Goal: Task Accomplishment & Management: Manage account settings

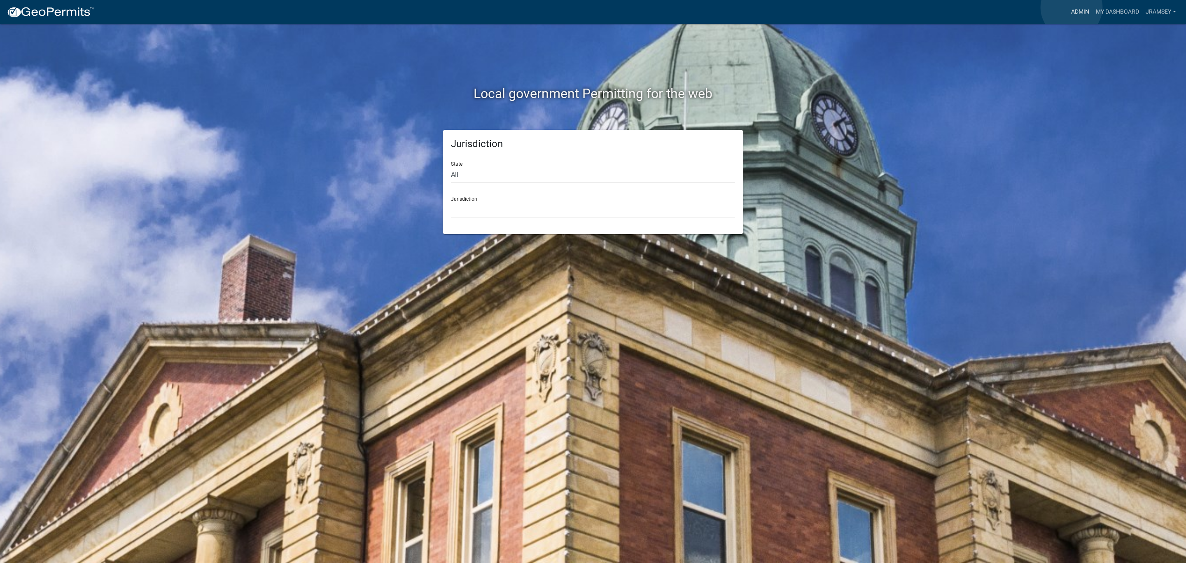
click at [1072, 7] on link "Admin" at bounding box center [1080, 12] width 25 height 16
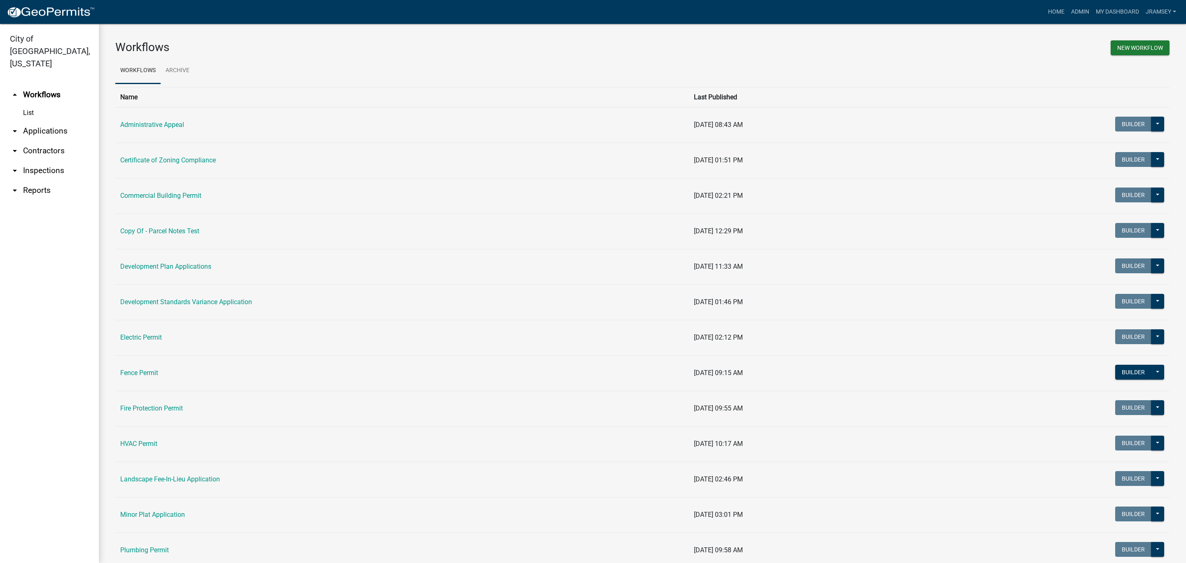
click at [53, 161] on link "arrow_drop_down Inspections" at bounding box center [49, 171] width 99 height 20
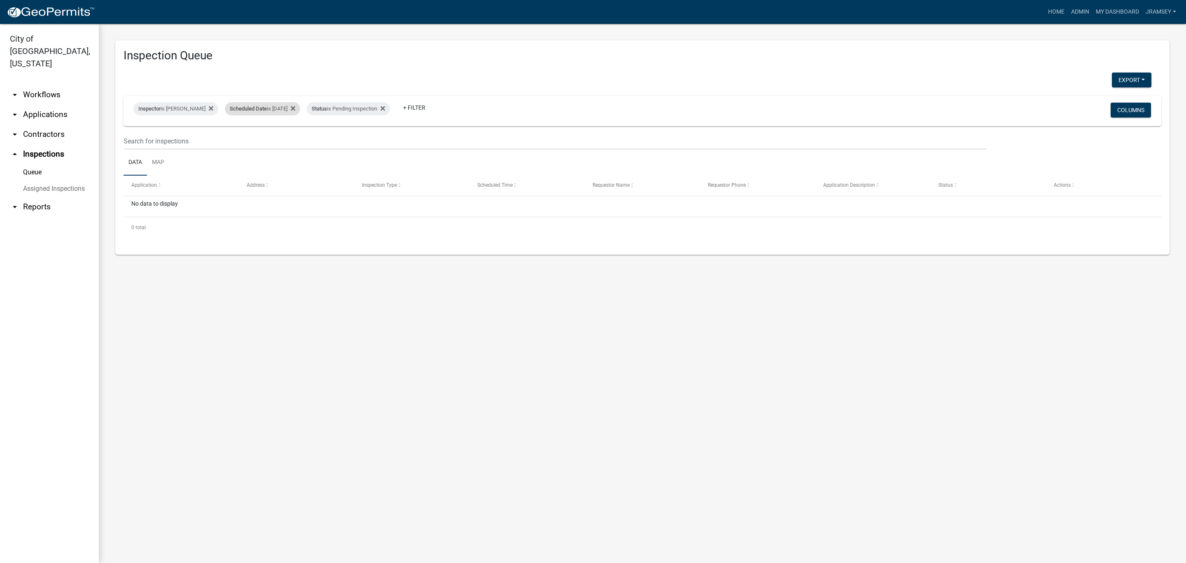
click at [271, 105] on div "Scheduled Date is 08/11/2025" at bounding box center [262, 108] width 75 height 13
click at [294, 141] on input "2025-08-11" at bounding box center [270, 139] width 58 height 17
type input "2025-08-12"
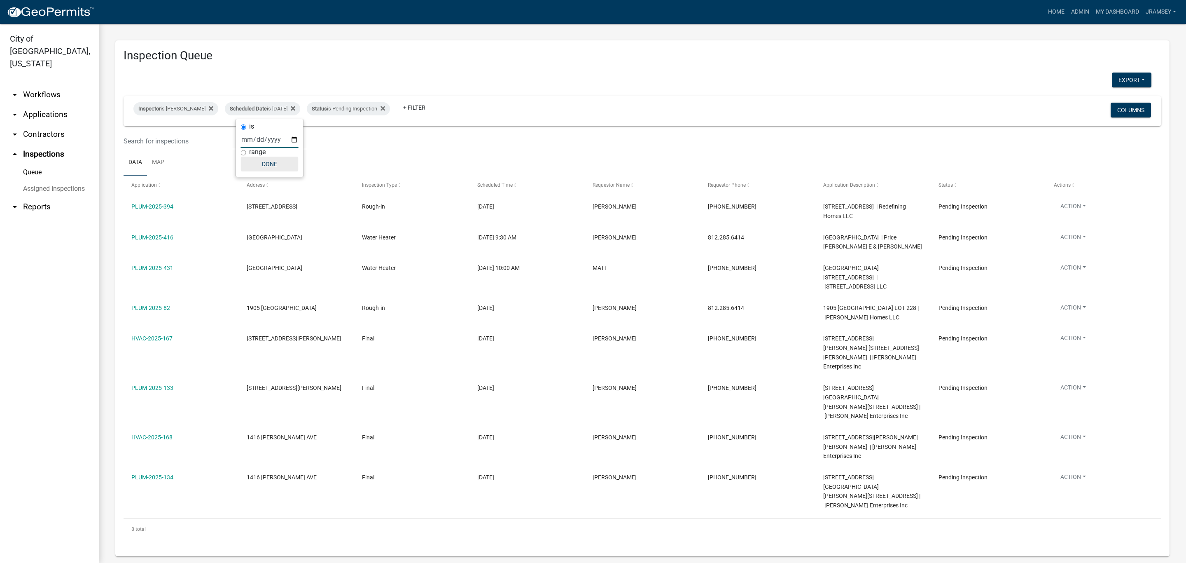
click at [278, 161] on button "Done" at bounding box center [270, 164] width 58 height 15
click at [838, 518] on div "Inspection Queue Export Excel Format (.xlsx) CSV Format (.csv) Inspector is Jer…" at bounding box center [642, 298] width 1087 height 549
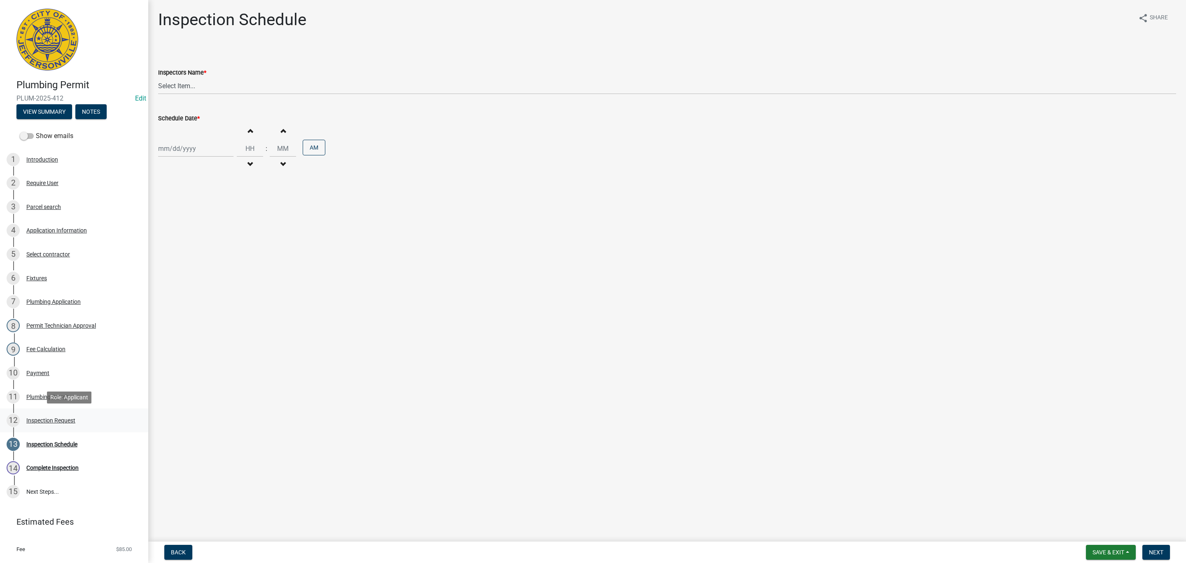
click at [60, 421] on div "Inspection Request" at bounding box center [50, 420] width 49 height 6
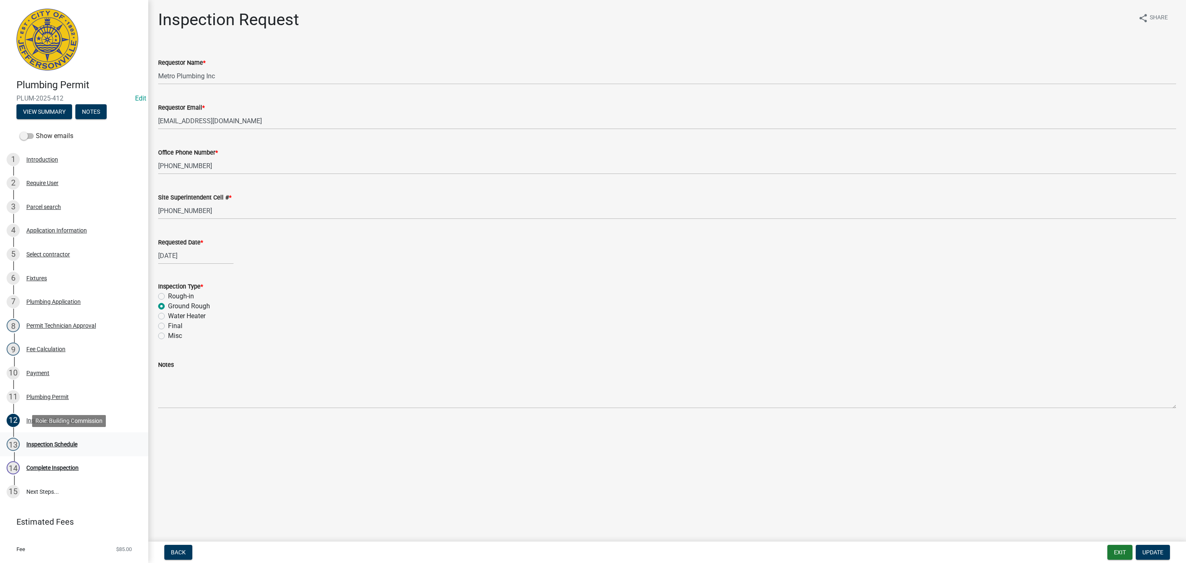
click at [59, 449] on div "13 Inspection Schedule" at bounding box center [71, 443] width 129 height 13
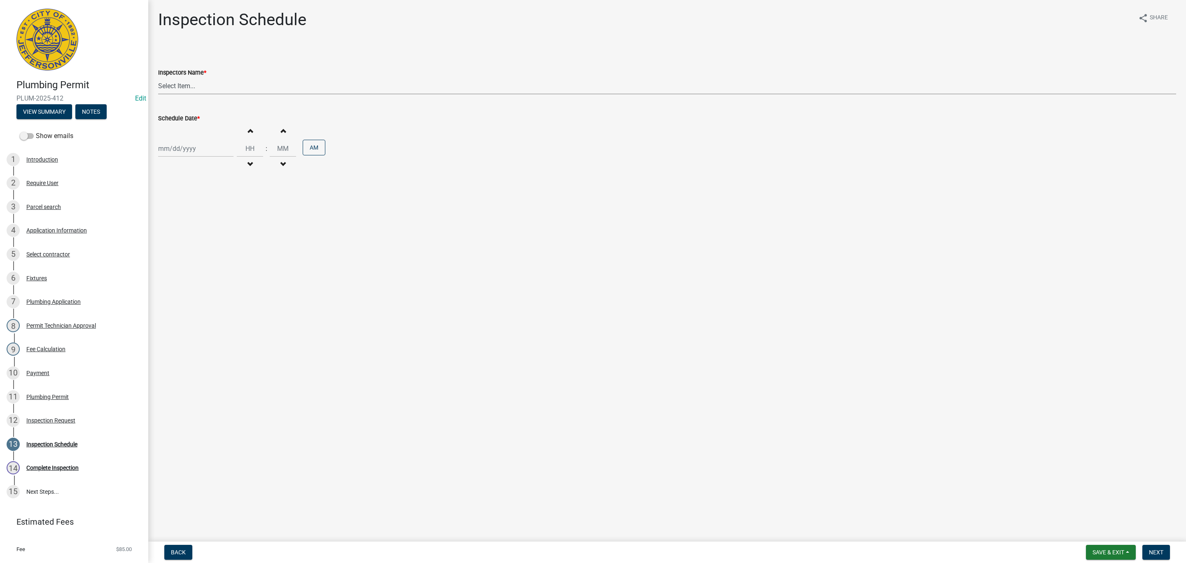
click at [161, 82] on select "Select Item... [PERSON_NAME] ([PERSON_NAME]) [PERSON_NAME] ([PERSON_NAME]) mkru…" at bounding box center [667, 85] width 1018 height 17
select select "13c97fbc-c819-4cee-844a-0db3d3c4db95"
click at [158, 77] on select "Select Item... [PERSON_NAME] ([PERSON_NAME]) [PERSON_NAME] ([PERSON_NAME]) mkru…" at bounding box center [667, 85] width 1018 height 17
select select "8"
select select "2025"
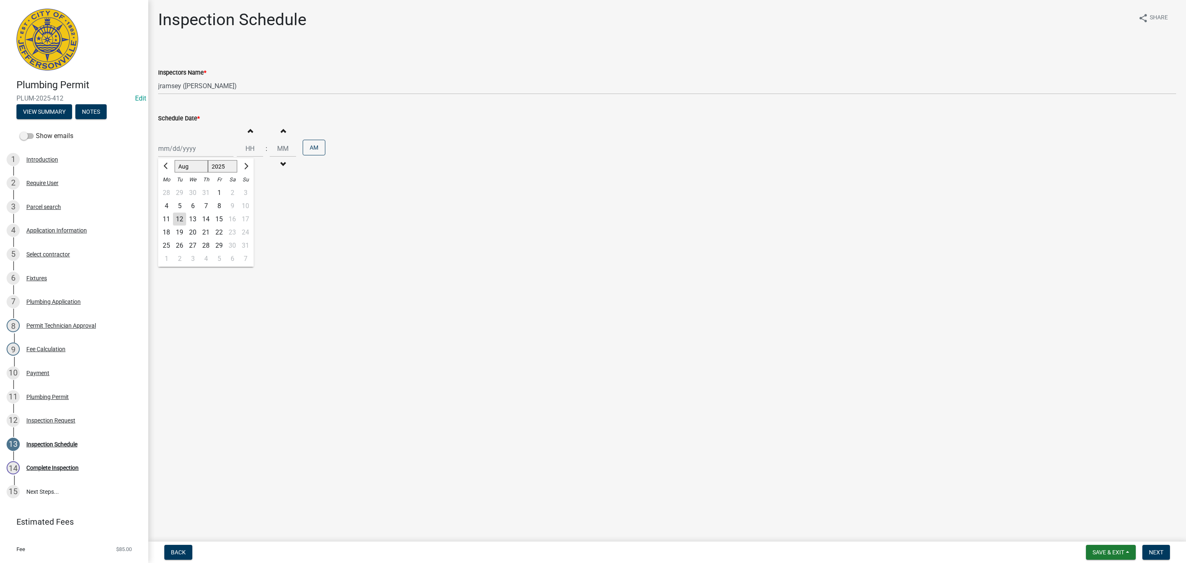
click at [188, 145] on div "[PERSON_NAME] Feb Mar Apr [PERSON_NAME][DATE] Oct Nov [DATE] 1526 1527 1528 152…" at bounding box center [195, 148] width 75 height 17
click at [177, 217] on div "12" at bounding box center [179, 219] width 13 height 13
type input "[DATE]"
click at [1150, 554] on span "Next" at bounding box center [1156, 552] width 14 height 7
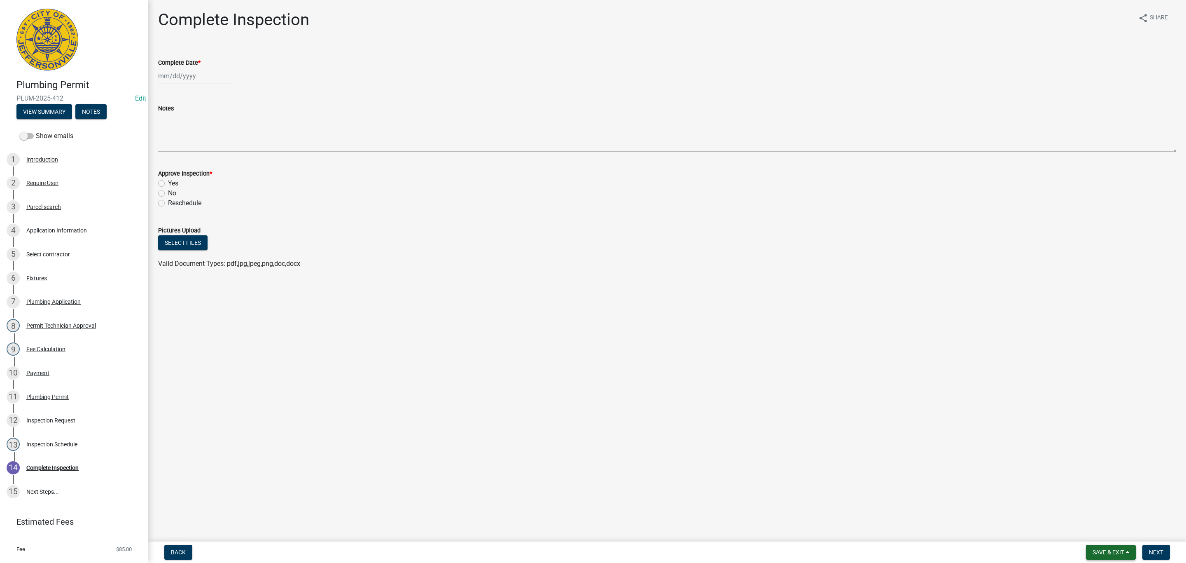
click at [1111, 556] on button "Save & Exit" at bounding box center [1111, 551] width 50 height 15
click at [1100, 527] on button "Save & Exit" at bounding box center [1103, 531] width 66 height 20
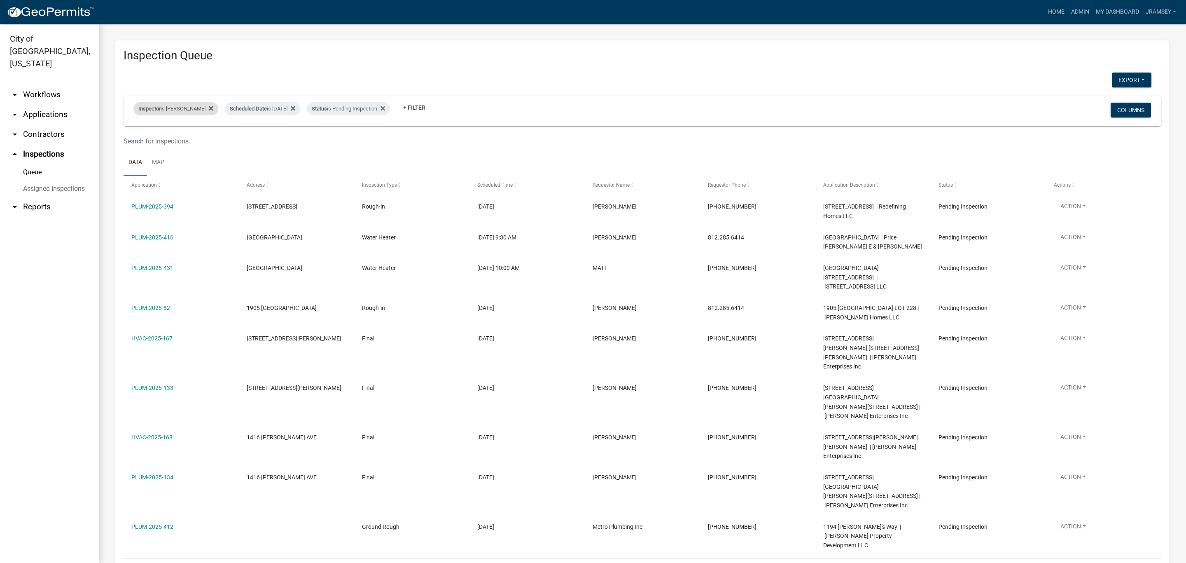
click at [189, 105] on div "Inspector is [PERSON_NAME]" at bounding box center [175, 108] width 85 height 13
click at [165, 150] on select "Select an option None [PERSON_NAME] [PERSON_NAME] [PERSON_NAME] [PERSON_NAME] […" at bounding box center [176, 148] width 82 height 17
select select "fdb3bcc6-ce93-4663-8a18-5c08884dd177"
click at [135, 140] on select "Select an option None [PERSON_NAME] [PERSON_NAME] [PERSON_NAME] [PERSON_NAME] […" at bounding box center [176, 148] width 82 height 17
select select "2: 50"
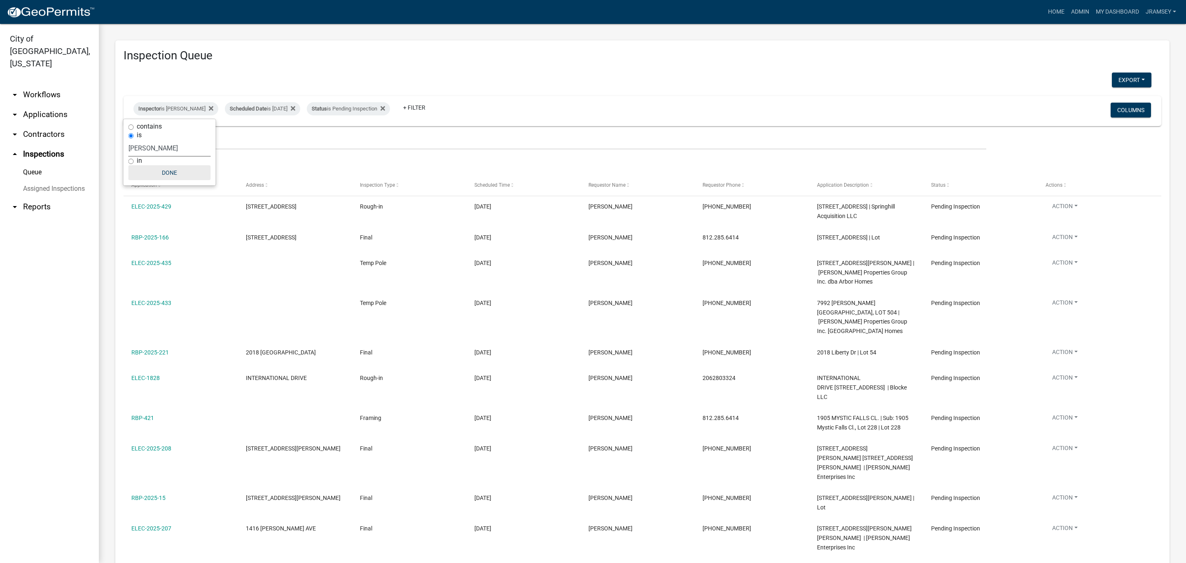
click at [172, 173] on button "Done" at bounding box center [170, 172] width 82 height 15
click at [181, 112] on div "Inspector is [PERSON_NAME]" at bounding box center [175, 108] width 85 height 13
click at [146, 150] on select "Select an option None [PERSON_NAME] [PERSON_NAME] [PERSON_NAME] [PERSON_NAME] […" at bounding box center [170, 148] width 82 height 17
select select "13c97fbc-c819-4cee-844a-0db3d3c4db95"
click at [135, 140] on select "Select an option None [PERSON_NAME] [PERSON_NAME] [PERSON_NAME] [PERSON_NAME] […" at bounding box center [170, 148] width 82 height 17
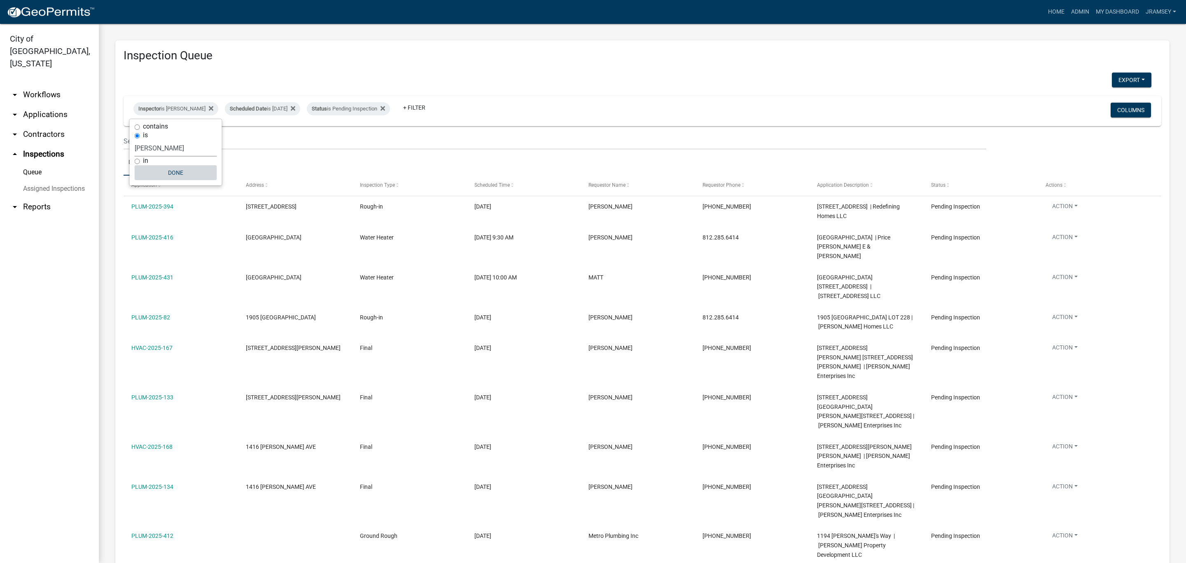
click at [182, 175] on button "Done" at bounding box center [176, 172] width 82 height 15
click at [191, 107] on div "Inspector is [PERSON_NAME]" at bounding box center [175, 108] width 85 height 13
click at [163, 148] on select "Select an option None [PERSON_NAME] [PERSON_NAME] [PERSON_NAME] [PERSON_NAME] […" at bounding box center [176, 148] width 82 height 17
select select "fdb3bcc6-ce93-4663-8a18-5c08884dd177"
click at [135, 140] on select "Select an option None [PERSON_NAME] [PERSON_NAME] [PERSON_NAME] [PERSON_NAME] […" at bounding box center [176, 148] width 82 height 17
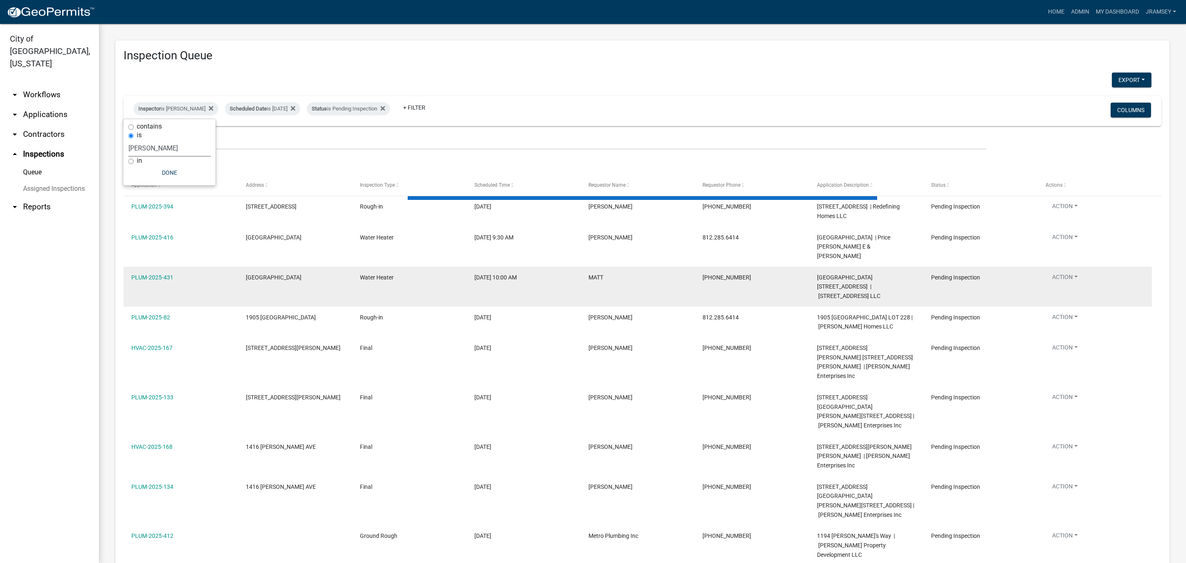
select select "2: 50"
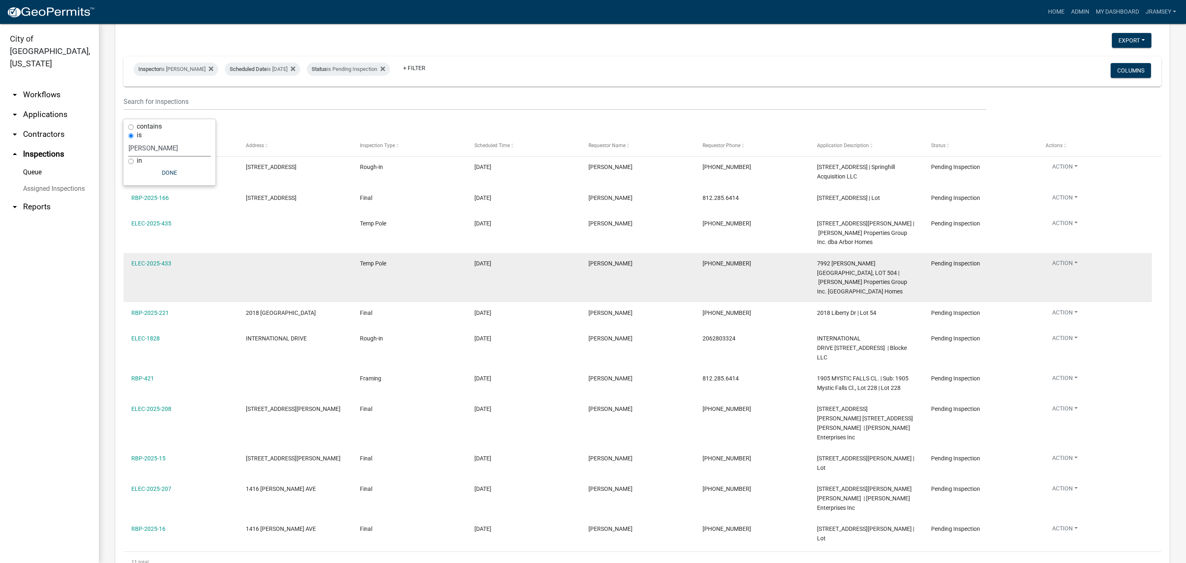
scroll to position [75, 0]
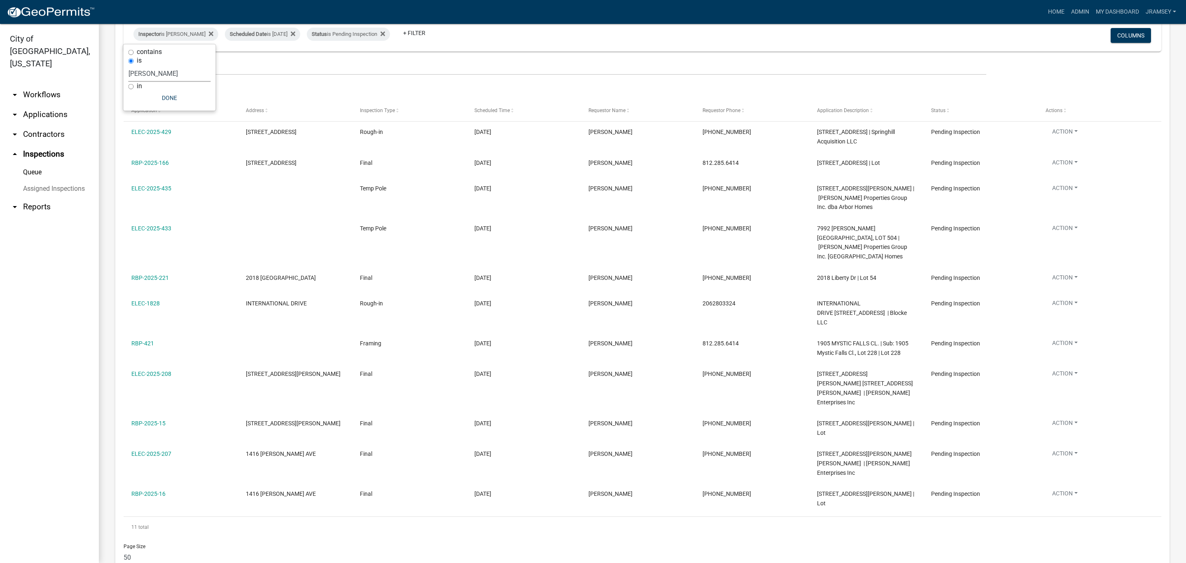
click at [151, 73] on select "Select an option None [PERSON_NAME] [PERSON_NAME] [PERSON_NAME] [PERSON_NAME] […" at bounding box center [170, 73] width 82 height 17
select select "13c97fbc-c819-4cee-844a-0db3d3c4db95"
click at [135, 65] on select "Select an option None [PERSON_NAME] [PERSON_NAME] [PERSON_NAME] [PERSON_NAME] […" at bounding box center [170, 73] width 82 height 17
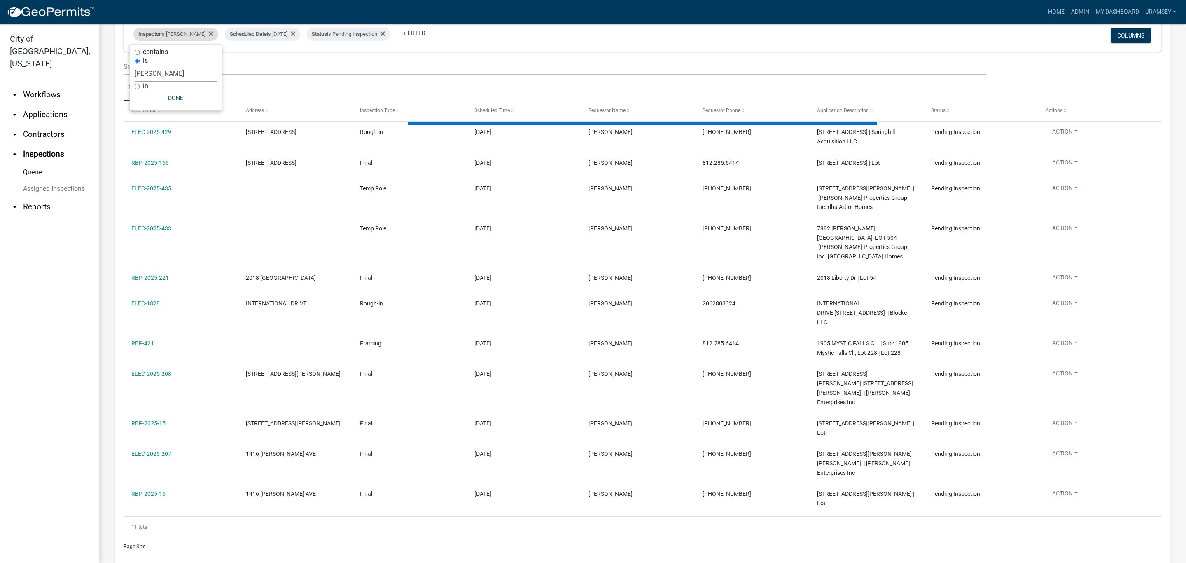
scroll to position [0, 0]
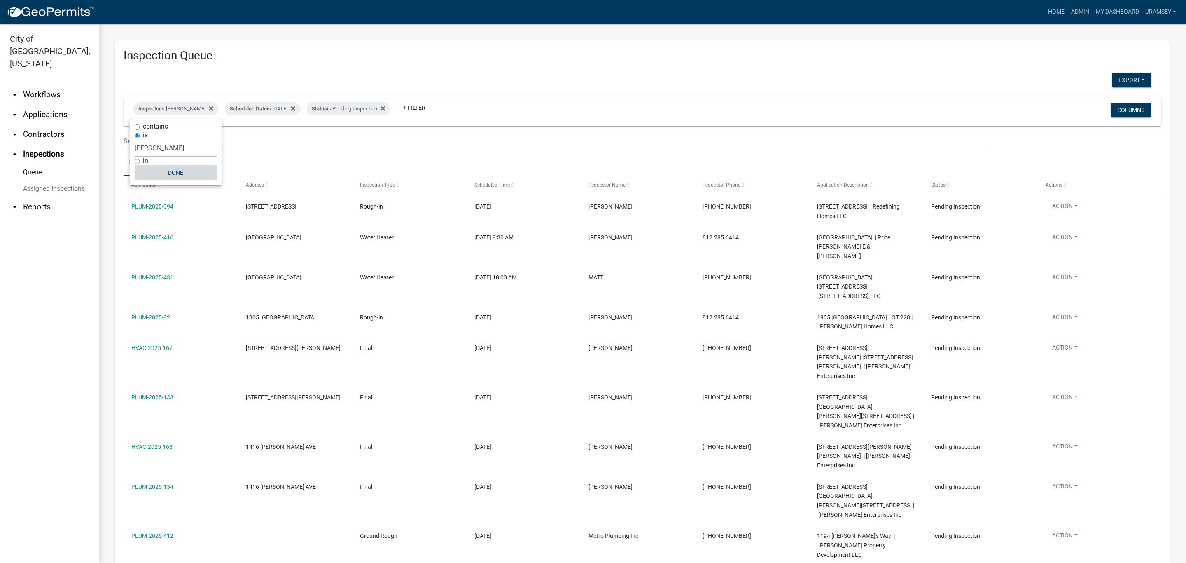
click at [180, 174] on button "Done" at bounding box center [176, 172] width 82 height 15
